Goal: Book appointment/travel/reservation

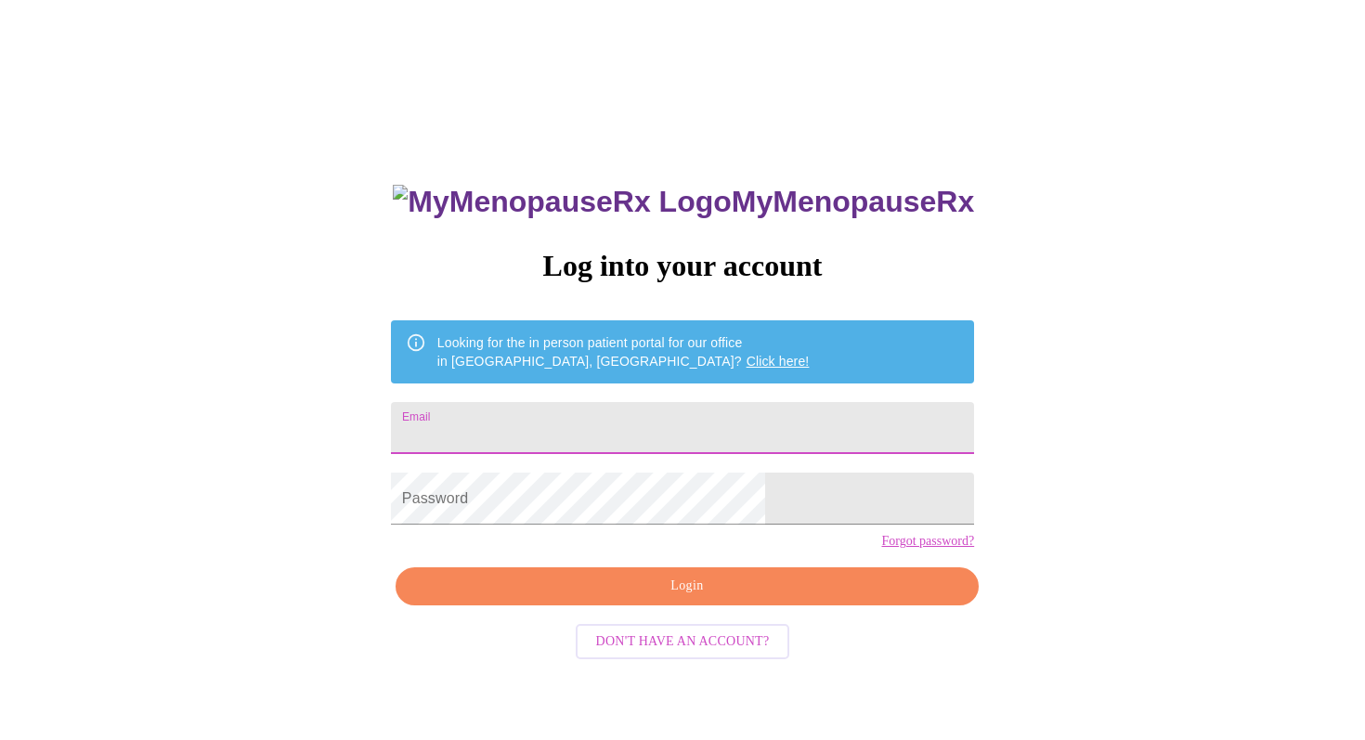
click at [720, 433] on input "Email" at bounding box center [682, 428] width 583 height 52
type input "fnhuch@gmail.com"
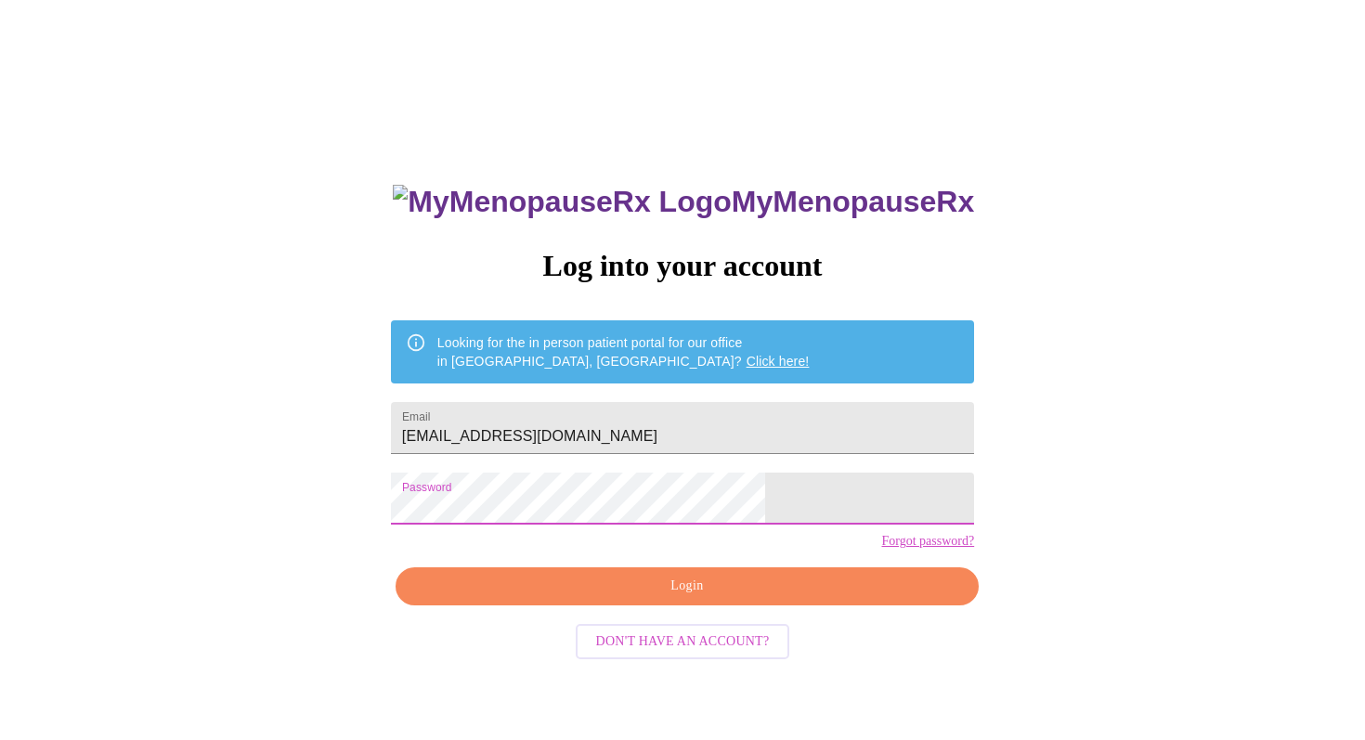
click at [675, 605] on button "Login" at bounding box center [687, 586] width 583 height 38
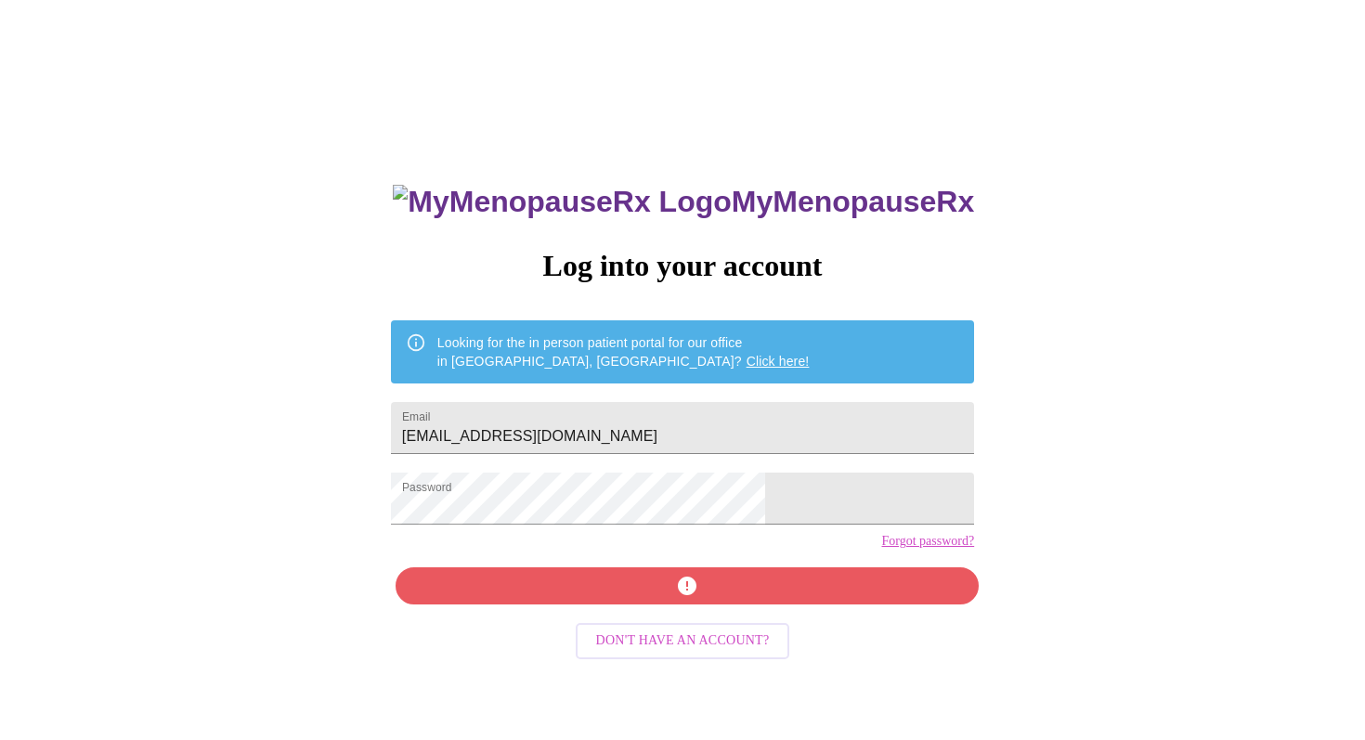
click at [681, 621] on div "MyMenopauseRx Log into your account Looking for the in person patient portal fo…" at bounding box center [682, 525] width 620 height 740
click at [647, 612] on div "MyMenopauseRx Log into your account Looking for the in person patient portal fo…" at bounding box center [682, 525] width 620 height 740
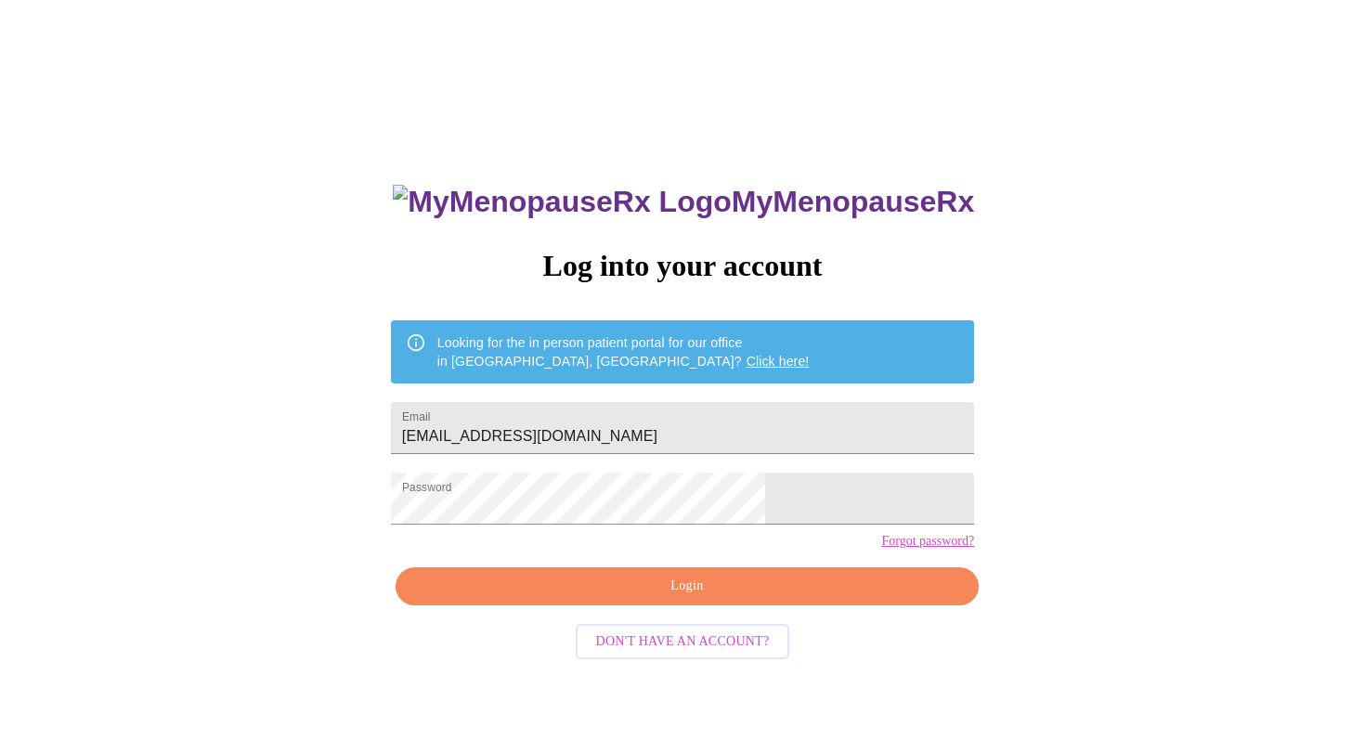
click at [683, 598] on span "Login" at bounding box center [687, 586] width 540 height 23
click at [814, 561] on div "MyMenopauseRx Log into your account Looking for the in person patient portal fo…" at bounding box center [682, 525] width 620 height 740
click at [881, 549] on link "Forgot password?" at bounding box center [927, 541] width 93 height 15
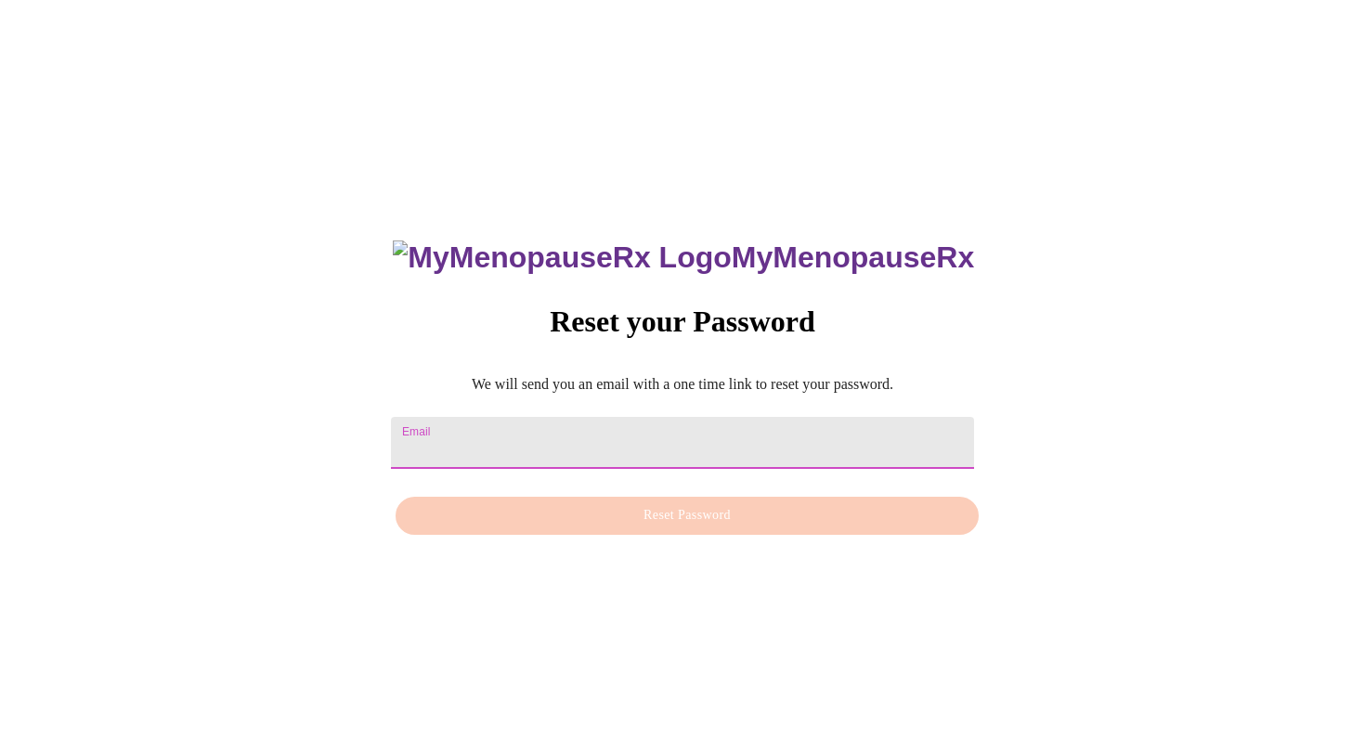
click at [672, 436] on input "Email" at bounding box center [682, 443] width 583 height 52
type input "fnhuch@gmail.com"
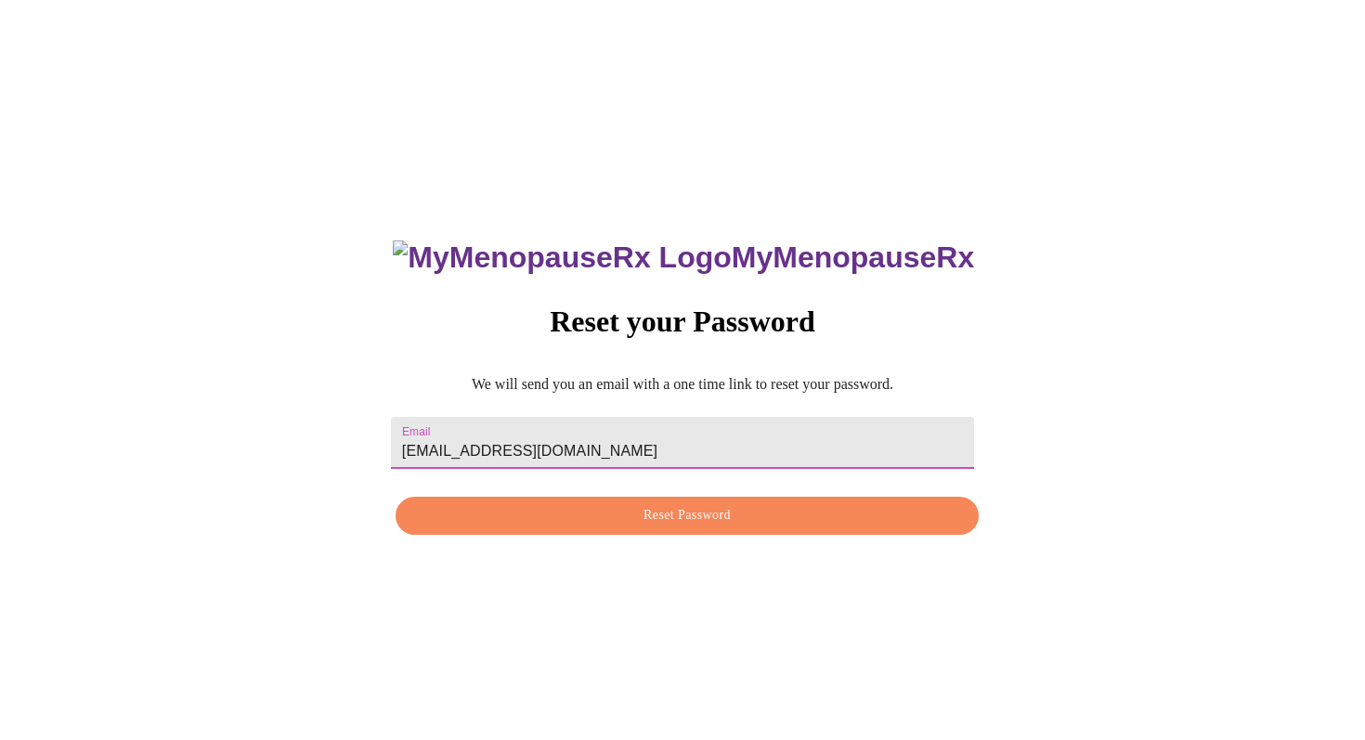
click at [753, 508] on span "Reset Password" at bounding box center [687, 515] width 540 height 23
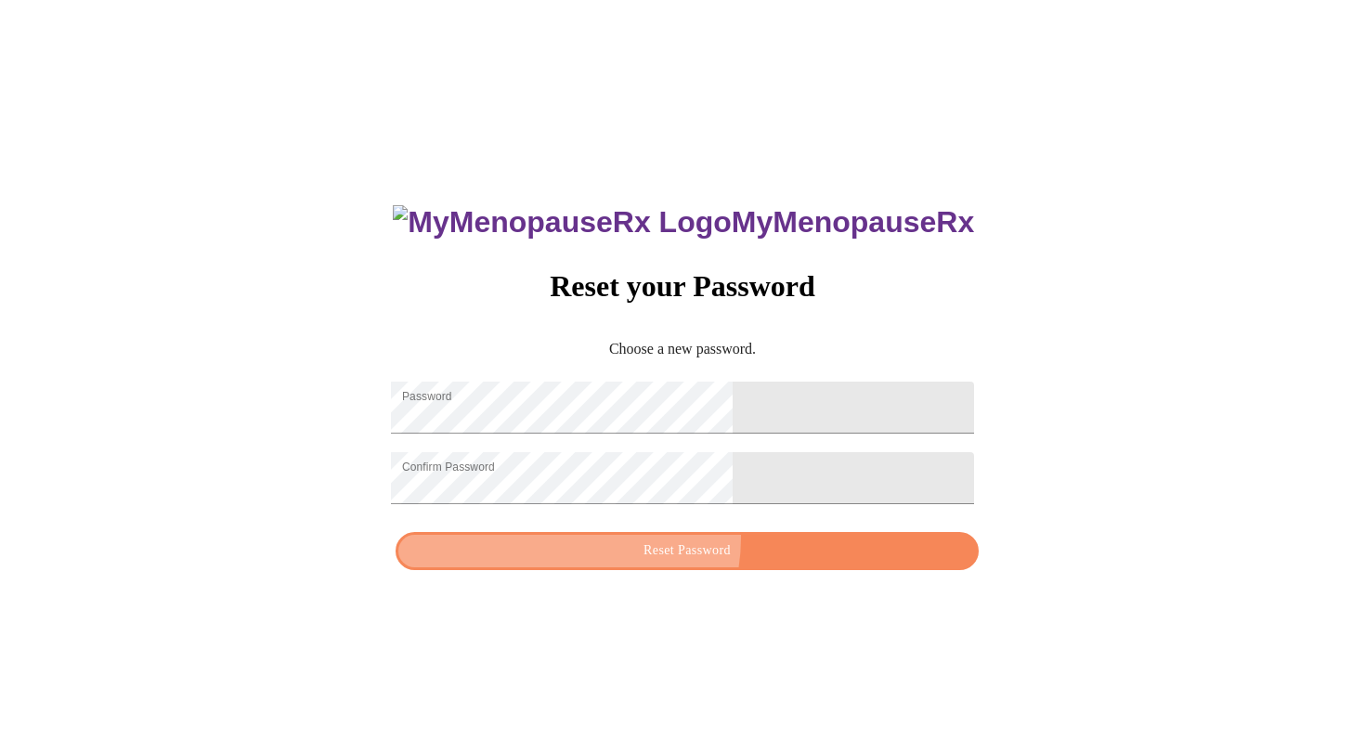
click at [672, 551] on button "Reset Password" at bounding box center [687, 551] width 583 height 38
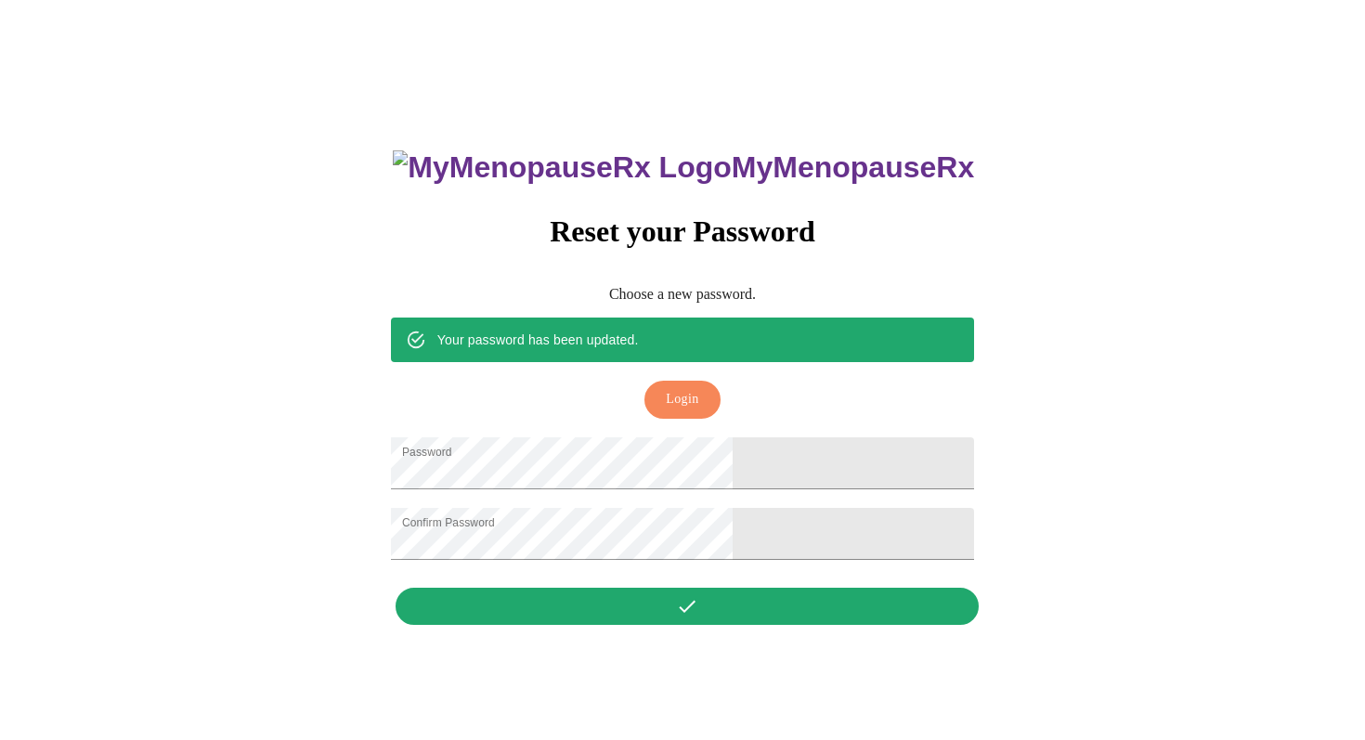
click at [679, 609] on div "MyMenopauseRx Reset your Password Choose a new password. Your password has been…" at bounding box center [682, 377] width 620 height 513
click at [681, 388] on span "Login" at bounding box center [682, 399] width 32 height 23
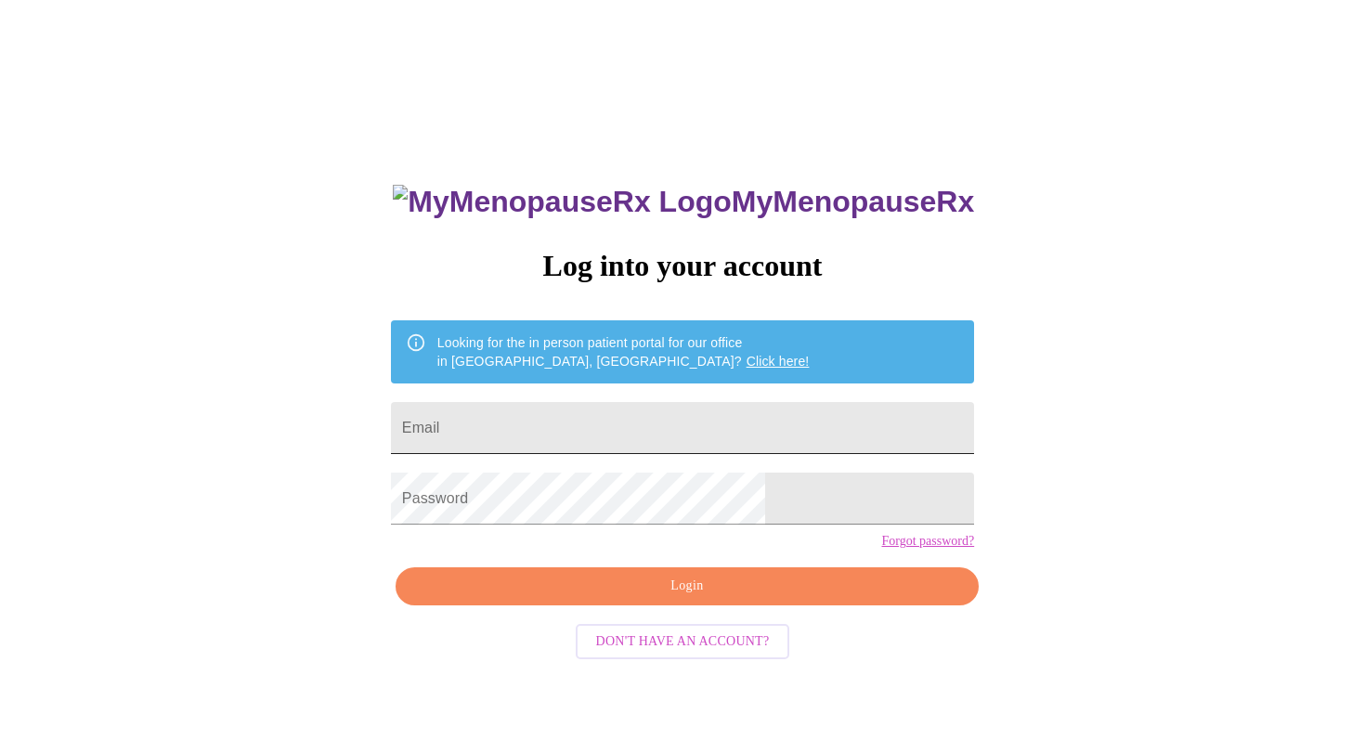
click at [658, 420] on input "Email" at bounding box center [682, 428] width 583 height 52
type input "fnhuch@gmail.com"
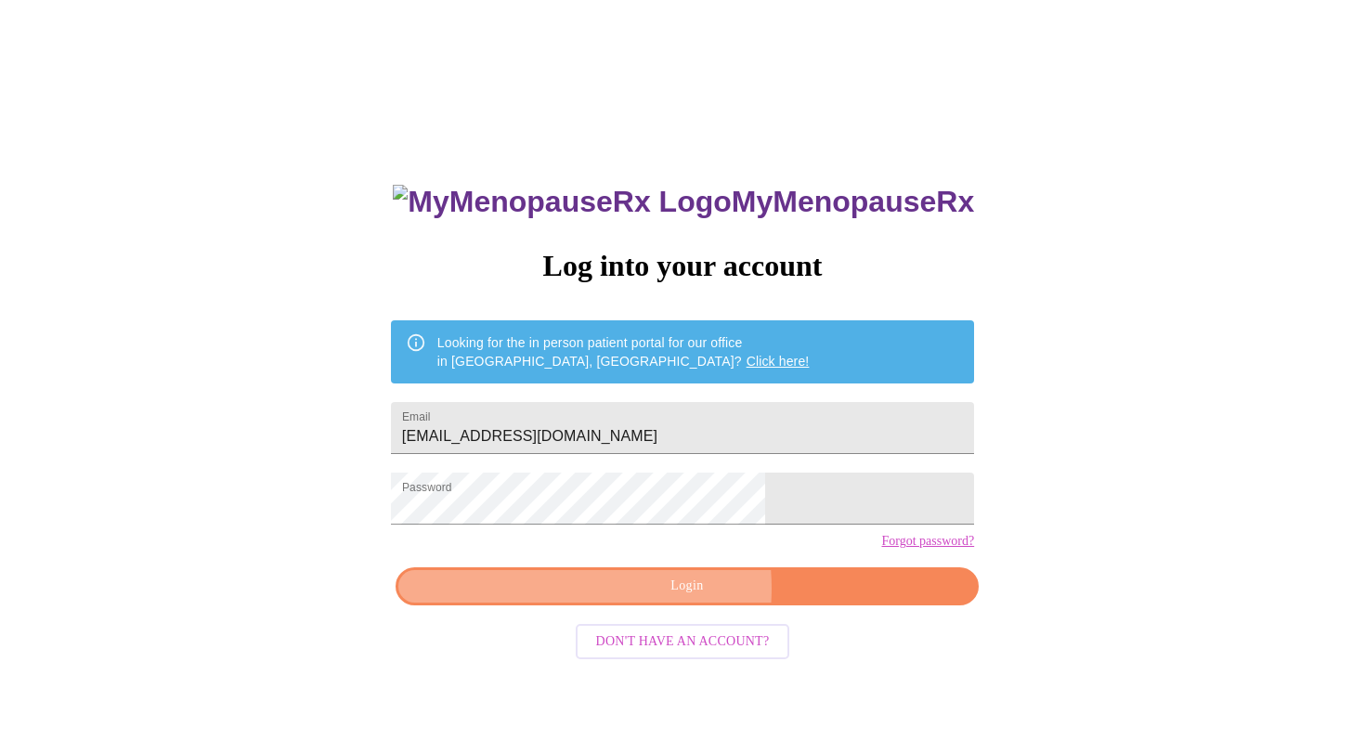
click at [646, 598] on span "Login" at bounding box center [687, 586] width 540 height 23
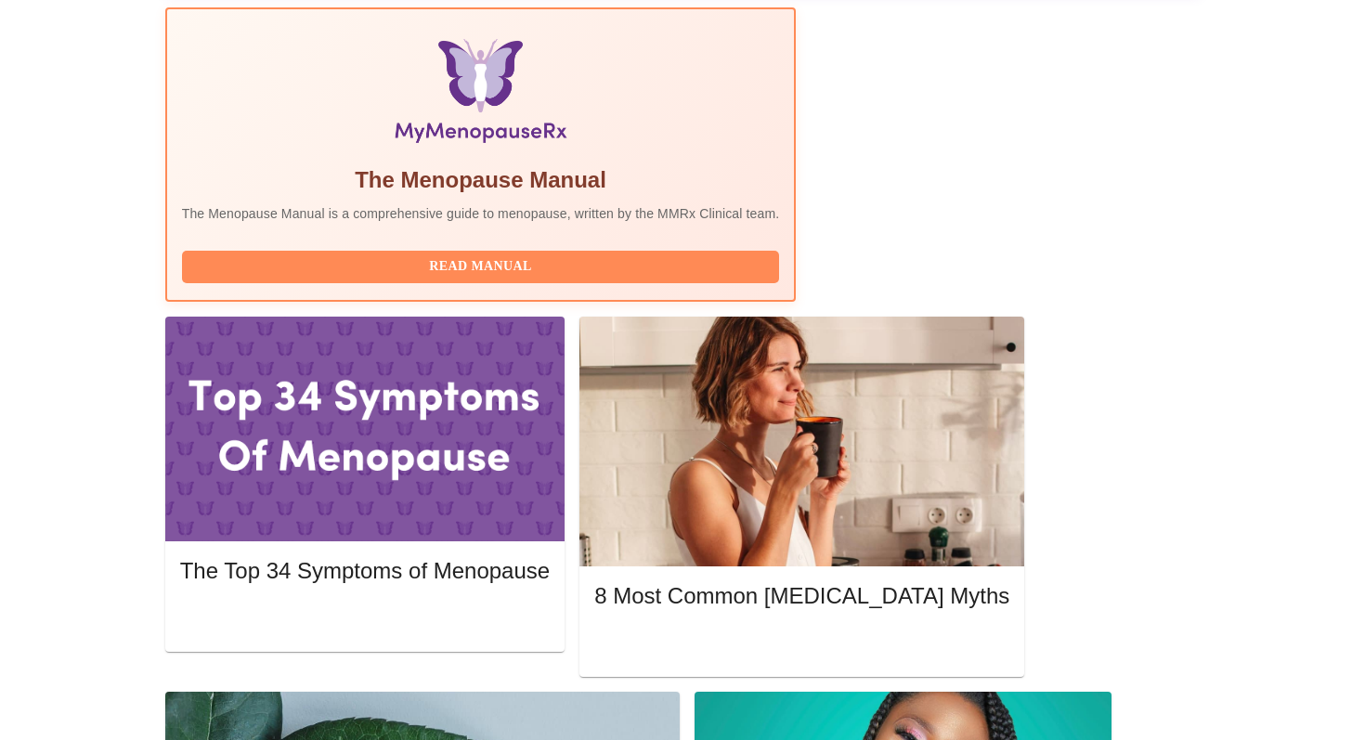
scroll to position [603, 0]
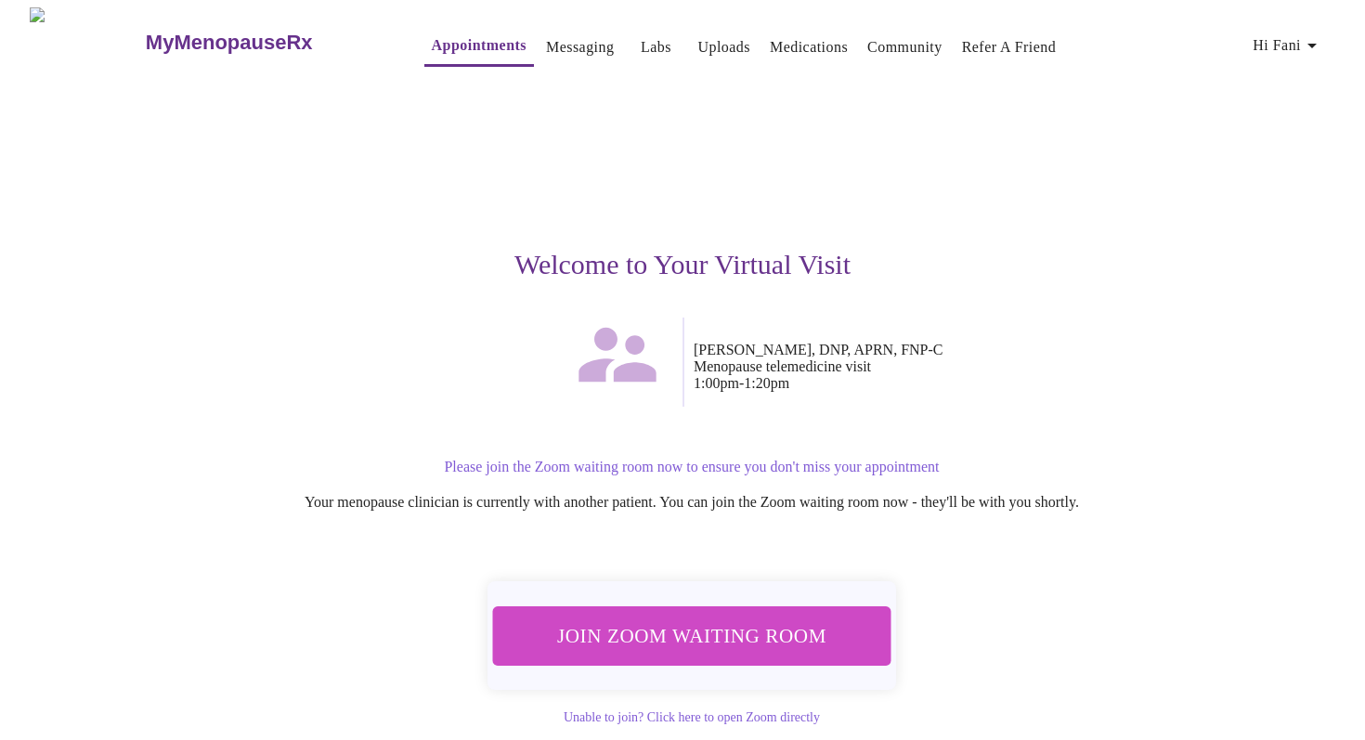
click at [721, 655] on button "Join Zoom Waiting Room" at bounding box center [692, 635] width 398 height 58
